Goal: Use online tool/utility: Utilize a website feature to perform a specific function

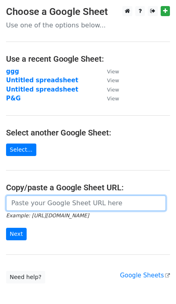
click at [73, 204] on input "url" at bounding box center [86, 203] width 160 height 15
paste input "[URL][DOMAIN_NAME]"
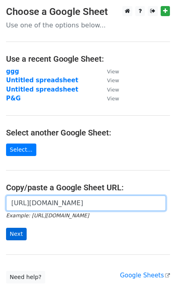
type input "[URL][DOMAIN_NAME]"
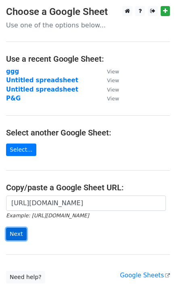
scroll to position [0, 0]
click at [14, 236] on input "Next" at bounding box center [16, 234] width 21 height 13
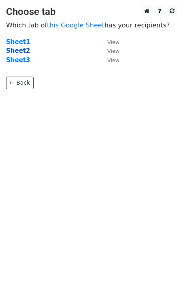
click at [21, 50] on strong "Sheet2" at bounding box center [18, 50] width 24 height 7
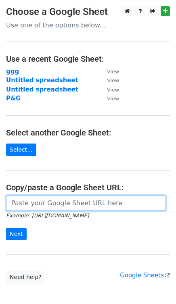
click at [75, 208] on input "url" at bounding box center [86, 203] width 160 height 15
paste input "[URL][DOMAIN_NAME]"
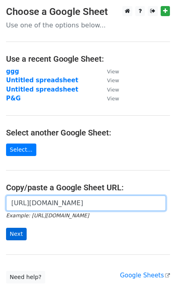
type input "[URL][DOMAIN_NAME]"
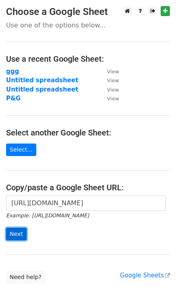
scroll to position [0, 0]
click at [13, 234] on input "Next" at bounding box center [16, 234] width 21 height 13
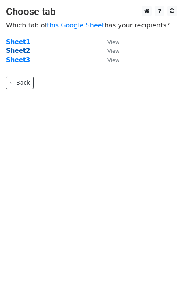
click at [10, 53] on strong "Sheet2" at bounding box center [18, 50] width 24 height 7
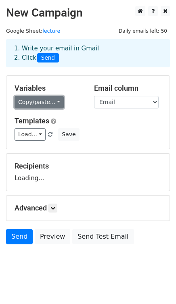
click at [54, 104] on link "Copy/paste..." at bounding box center [39, 102] width 49 height 13
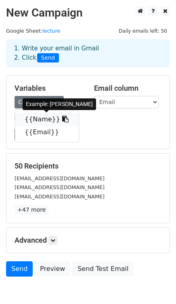
click at [62, 120] on icon at bounding box center [65, 119] width 6 height 6
